Goal: Task Accomplishment & Management: Manage account settings

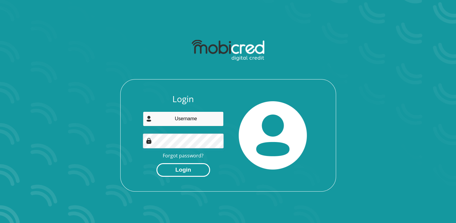
type input "[EMAIL_ADDRESS][DOMAIN_NAME]"
click at [192, 170] on button "Login" at bounding box center [183, 170] width 54 height 14
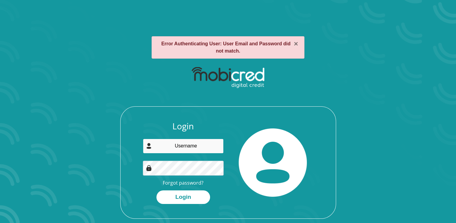
type input "[EMAIL_ADDRESS][DOMAIN_NAME]"
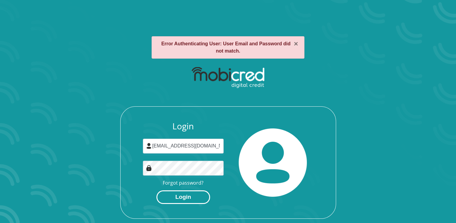
click at [185, 197] on button "Login" at bounding box center [183, 197] width 54 height 14
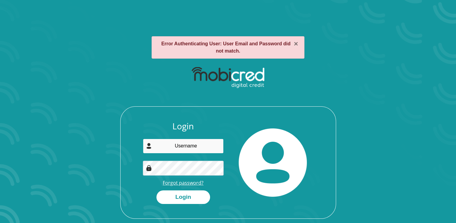
type input "[EMAIL_ADDRESS][DOMAIN_NAME]"
click at [188, 180] on link "Forgot password?" at bounding box center [183, 182] width 41 height 7
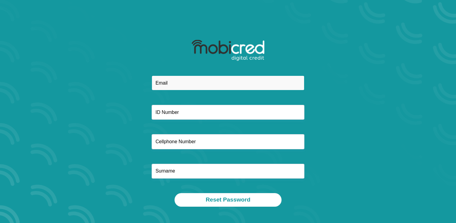
click at [194, 82] on input "email" at bounding box center [228, 82] width 153 height 15
type input "[EMAIL_ADDRESS][DOMAIN_NAME]"
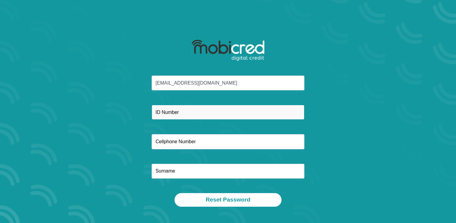
type input "0745876644"
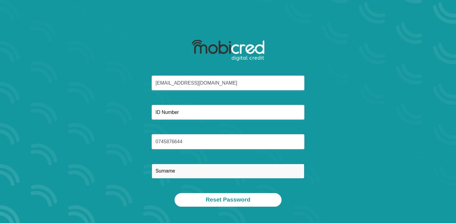
type input "Underhay"
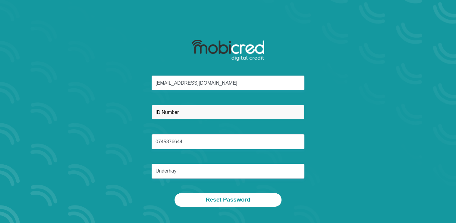
click at [199, 113] on input "text" at bounding box center [228, 112] width 153 height 15
type input "8411100018085"
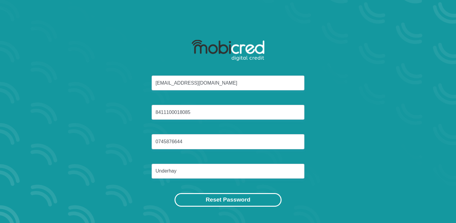
click at [208, 197] on button "Reset Password" at bounding box center [228, 200] width 107 height 14
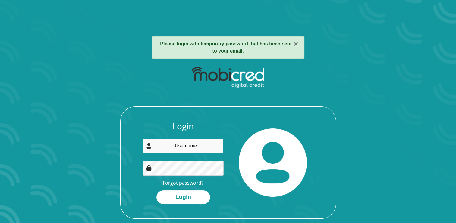
type input "[EMAIL_ADDRESS][DOMAIN_NAME]"
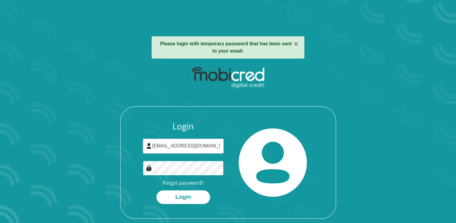
click at [156, 190] on button "Login" at bounding box center [183, 197] width 54 height 14
click at [236, 140] on div at bounding box center [273, 162] width 90 height 83
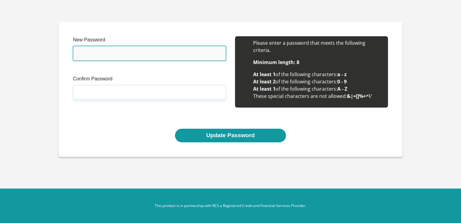
click at [112, 58] on input "New Password" at bounding box center [149, 53] width 153 height 15
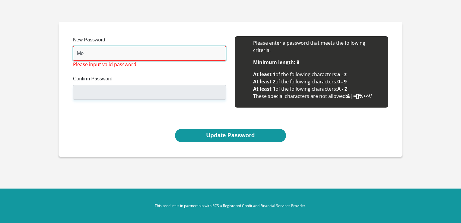
type input "M"
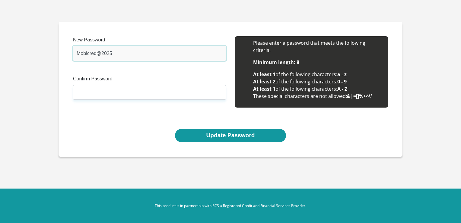
type input "Mobicred@2025"
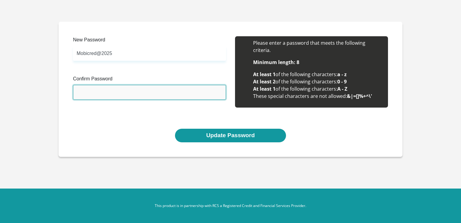
click at [117, 93] on input "Confirm Password" at bounding box center [149, 92] width 153 height 15
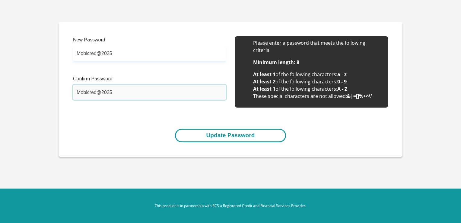
type input "Mobicred@2025"
click at [247, 136] on button "Update Password" at bounding box center [230, 135] width 111 height 14
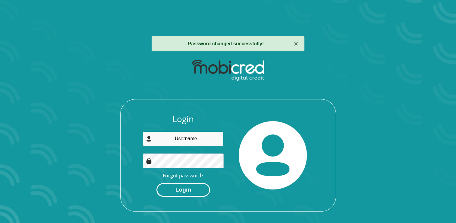
type input "[EMAIL_ADDRESS][DOMAIN_NAME]"
click at [187, 188] on button "Login" at bounding box center [183, 190] width 54 height 14
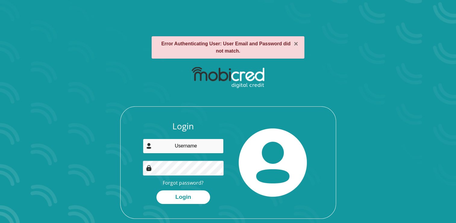
type input "[EMAIL_ADDRESS][DOMAIN_NAME]"
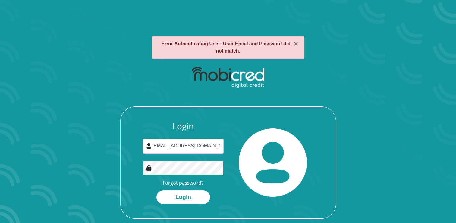
click at [156, 190] on button "Login" at bounding box center [183, 197] width 54 height 14
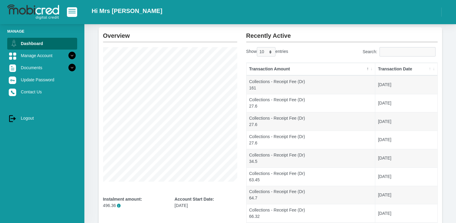
scroll to position [60, 0]
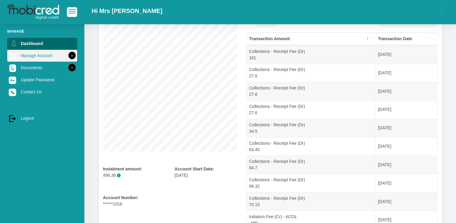
click at [68, 53] on icon at bounding box center [72, 55] width 10 height 10
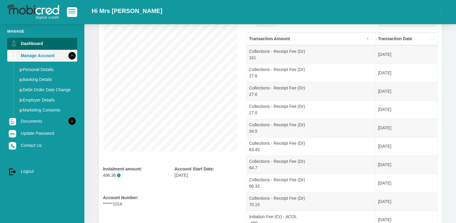
click at [67, 56] on icon at bounding box center [72, 55] width 10 height 10
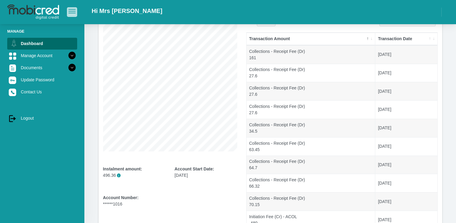
click at [74, 15] on button "button" at bounding box center [72, 11] width 10 height 9
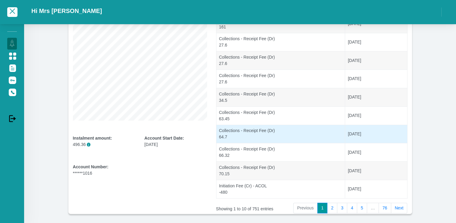
scroll to position [0, 0]
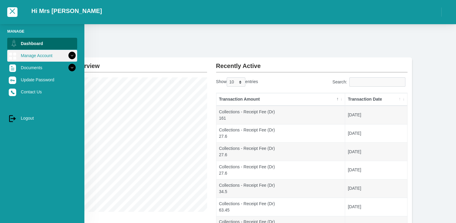
click at [71, 54] on icon at bounding box center [72, 55] width 10 height 10
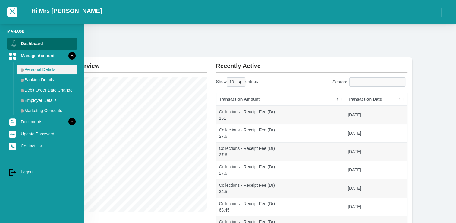
click at [61, 68] on link "Personal Details" at bounding box center [47, 70] width 60 height 10
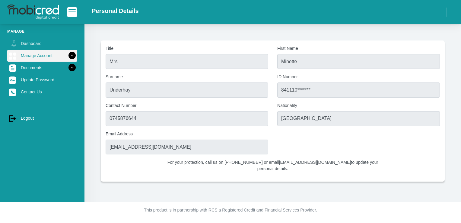
click at [67, 55] on icon at bounding box center [72, 55] width 10 height 10
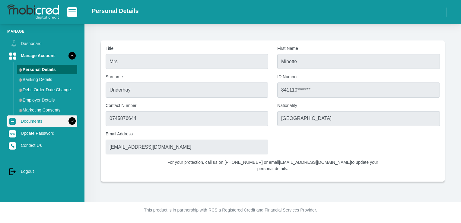
click at [69, 121] on icon at bounding box center [72, 121] width 10 height 10
